Goal: Task Accomplishment & Management: Manage account settings

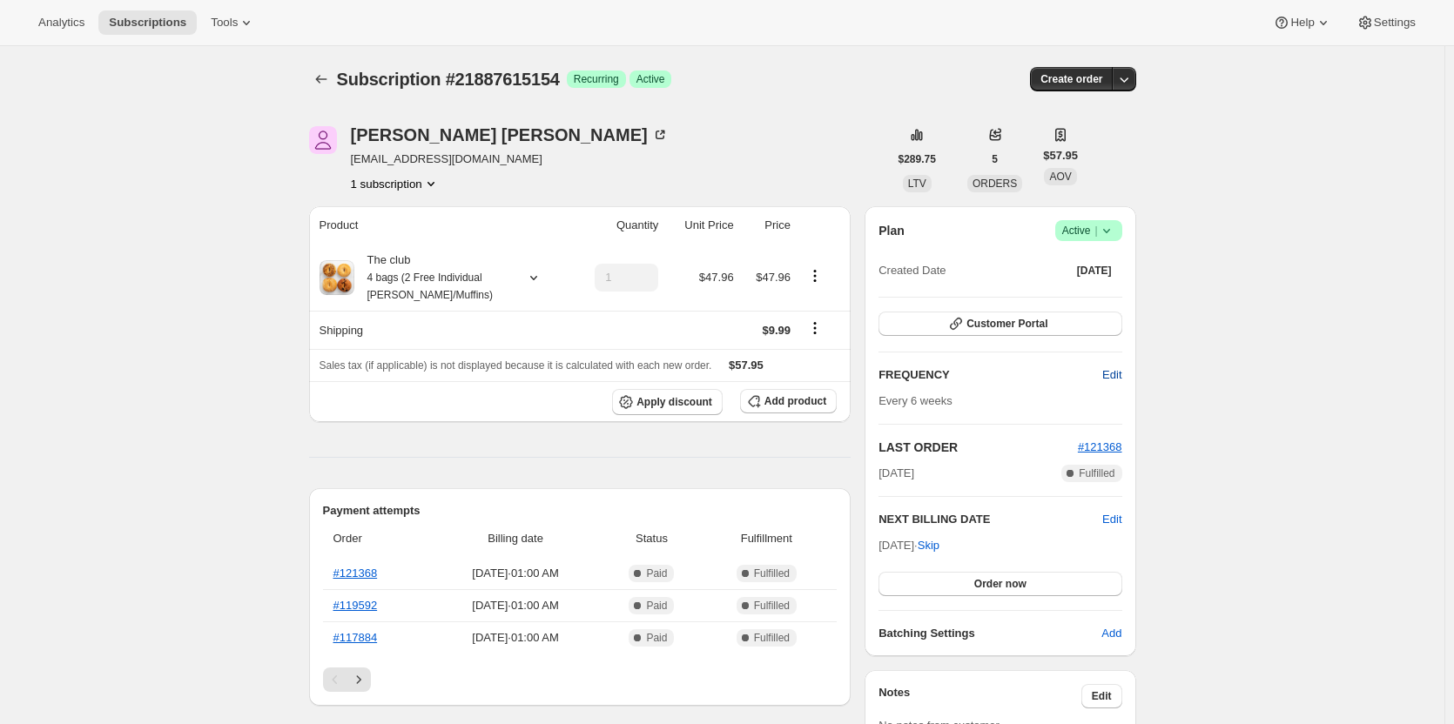
click at [1121, 380] on span "Edit" at bounding box center [1111, 374] width 19 height 17
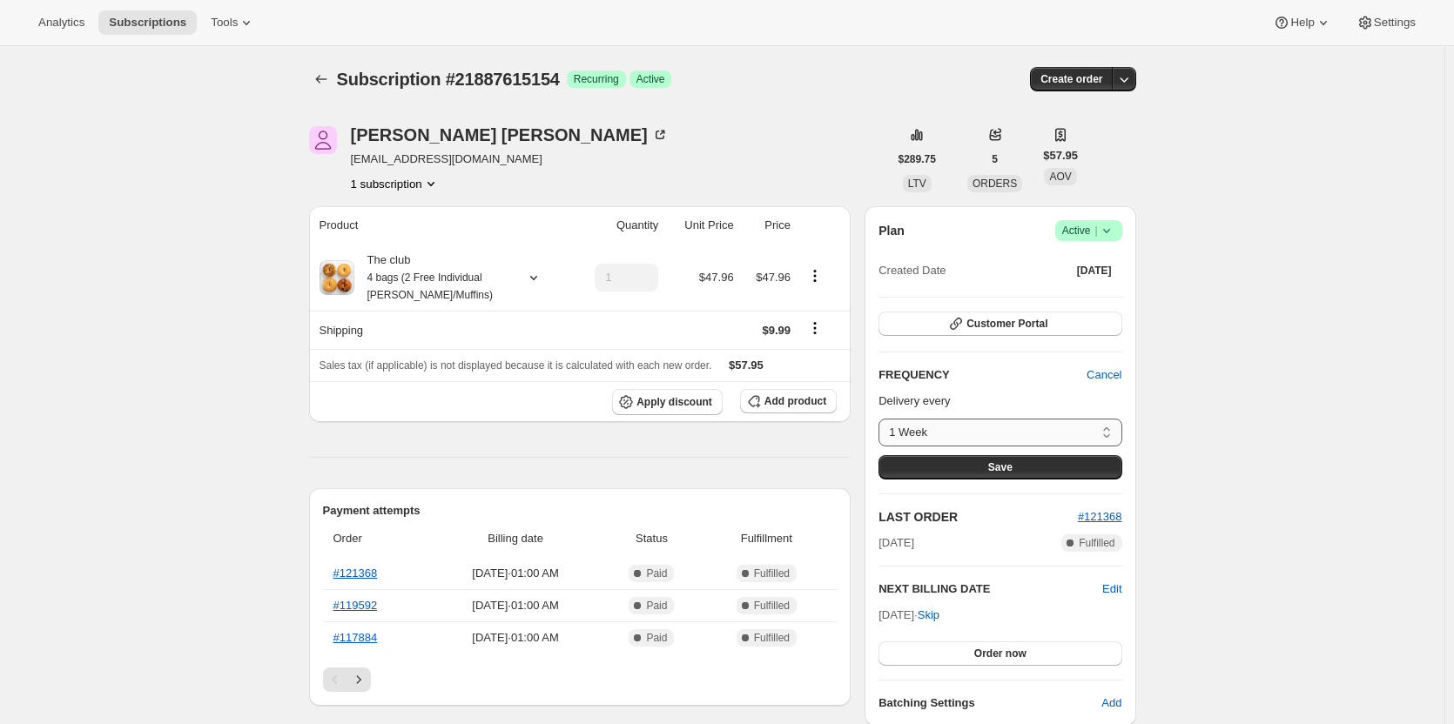
click at [946, 439] on select "1 Week 2 weeks 3 weeks 4 weeks 5 weeks 6 weeks Custom..." at bounding box center [999, 433] width 243 height 28
select select "custom"
click at [883, 419] on select "1 Week 2 weeks 3 weeks 4 weeks 5 weeks 6 weeks Custom..." at bounding box center [999, 433] width 243 height 28
select select "MONTH"
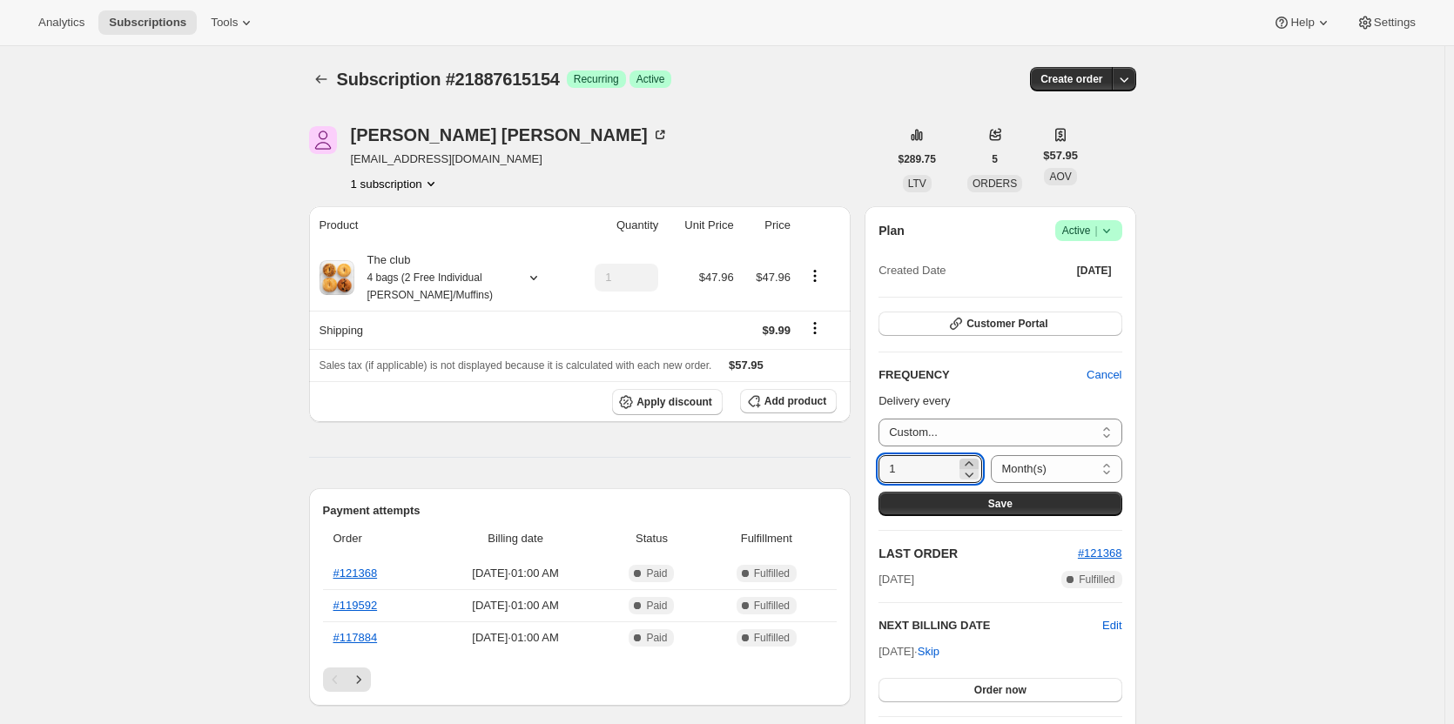
click at [967, 462] on icon at bounding box center [969, 463] width 8 height 4
type input "2"
click at [1038, 498] on button "Save" at bounding box center [999, 504] width 243 height 24
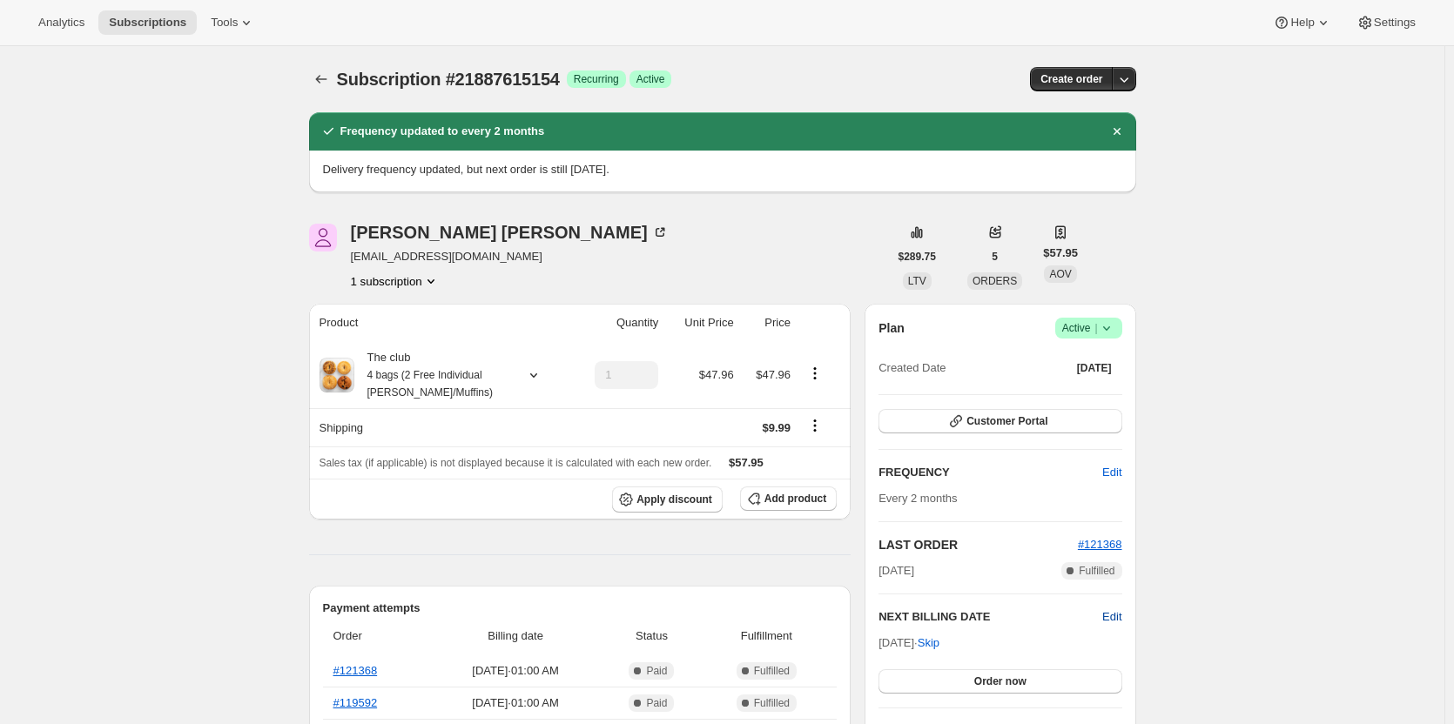
click at [1108, 615] on span "Edit" at bounding box center [1111, 616] width 19 height 17
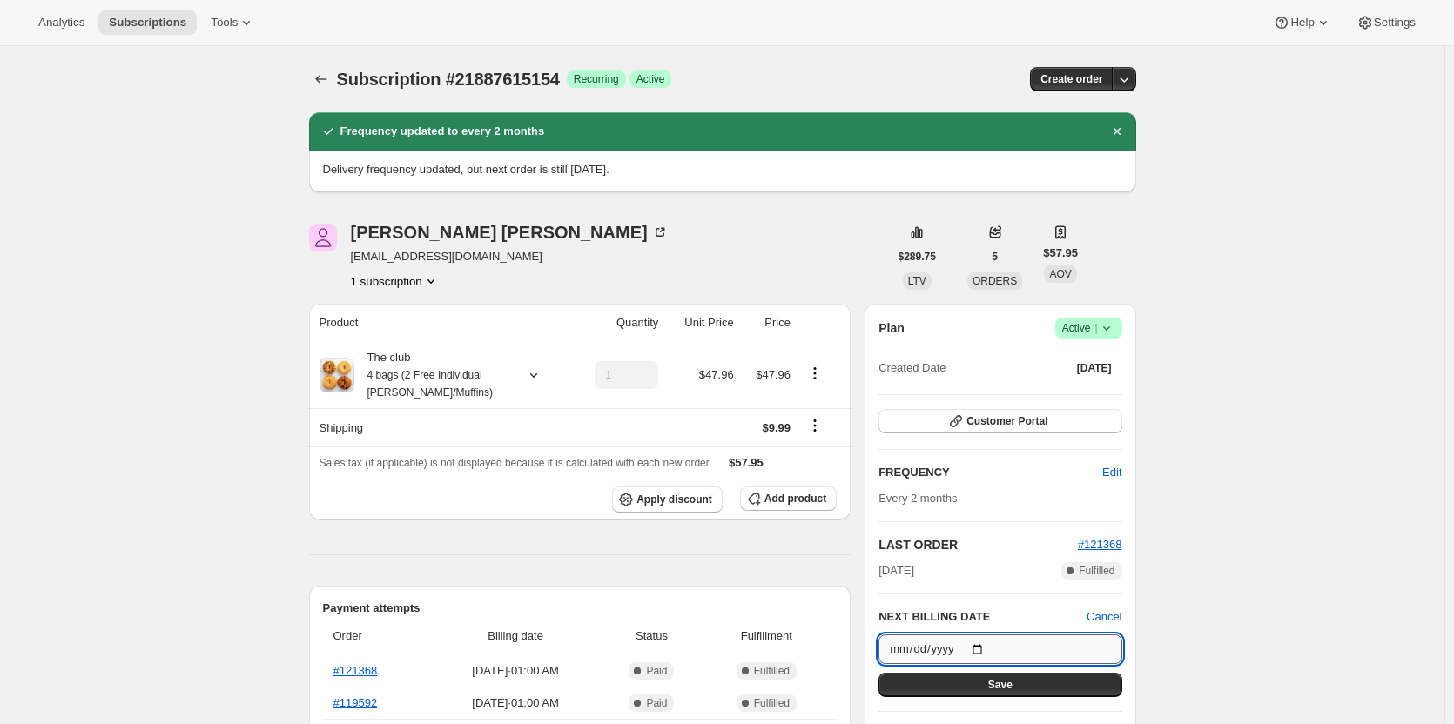
click at [984, 648] on input "[DATE]" at bounding box center [999, 650] width 243 height 30
type input "[DATE]"
click at [964, 694] on button "Save" at bounding box center [999, 685] width 243 height 24
